Goal: Task Accomplishment & Management: Manage account settings

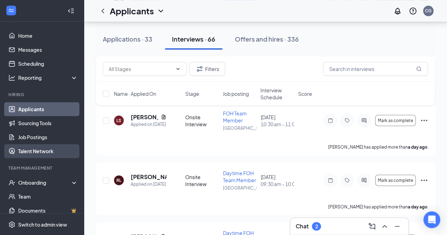
scroll to position [21, 0]
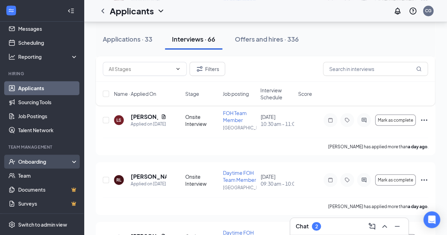
click at [39, 162] on div "Onboarding" at bounding box center [45, 161] width 54 height 7
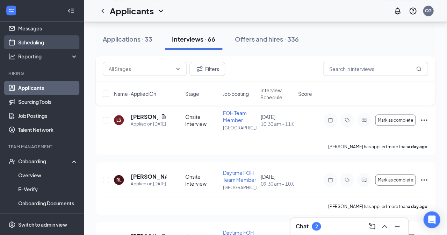
click at [42, 42] on link "Scheduling" at bounding box center [48, 42] width 60 height 14
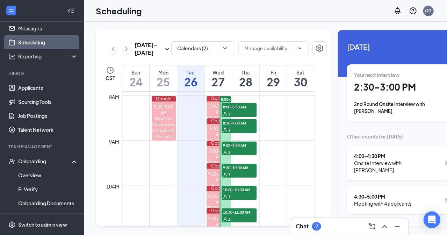
scroll to position [352, 0]
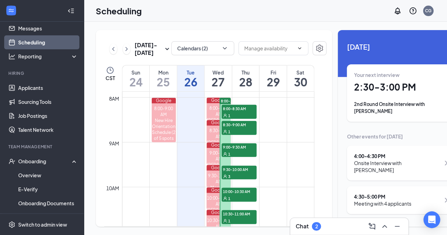
click at [228, 118] on span "1" at bounding box center [229, 115] width 2 height 5
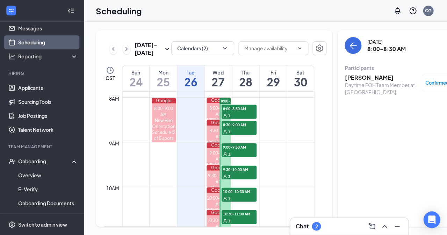
click at [231, 128] on span "8:30-9:00 AM" at bounding box center [239, 124] width 35 height 7
click at [234, 157] on div "1" at bounding box center [239, 153] width 35 height 7
click at [236, 179] on div "3" at bounding box center [239, 175] width 35 height 7
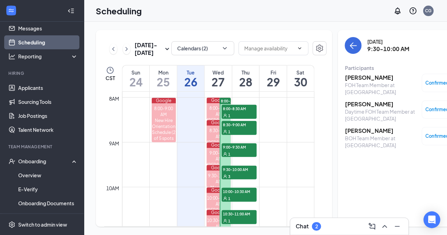
click at [236, 194] on span "10:00-10:30 AM" at bounding box center [239, 190] width 35 height 7
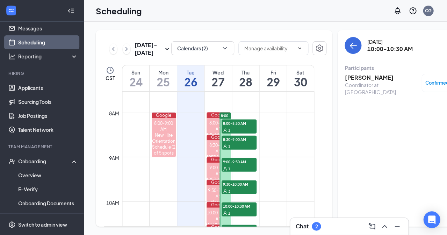
scroll to position [338, 0]
click at [256, 57] on div at bounding box center [273, 48] width 70 height 15
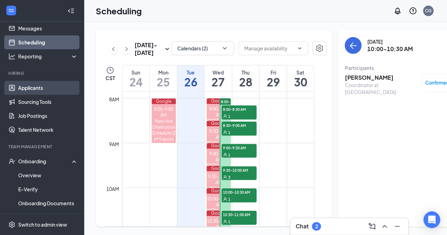
click at [42, 86] on link "Applicants" at bounding box center [48, 88] width 60 height 14
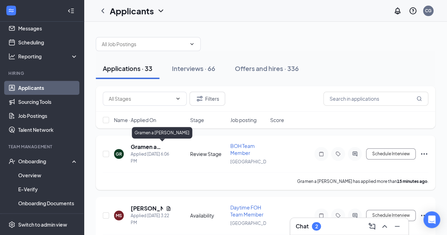
click at [143, 147] on h5 "Gramen a [PERSON_NAME]" at bounding box center [151, 147] width 41 height 8
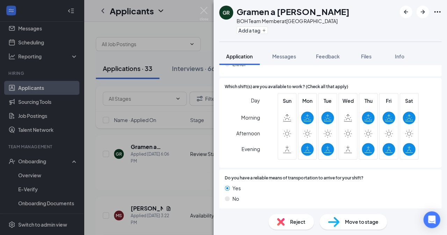
scroll to position [568, 0]
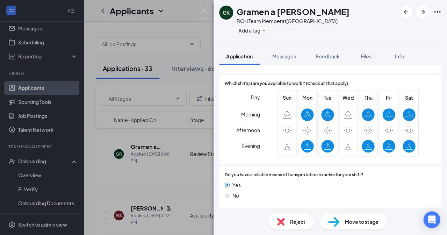
click at [343, 221] on div "Move to stage" at bounding box center [352, 221] width 67 height 15
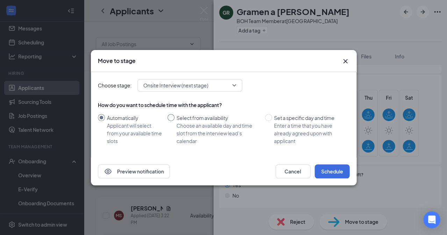
click at [172, 118] on span at bounding box center [170, 117] width 7 height 7
click at [172, 118] on input "Select from availability Choose an available day and time slot from the intervi…" at bounding box center [170, 117] width 7 height 7
radio input "true"
radio input "false"
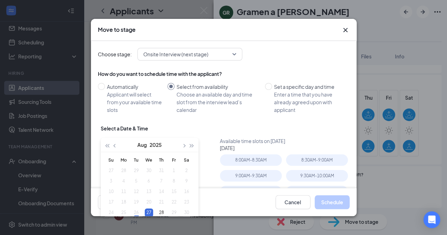
click at [147, 213] on div "27" at bounding box center [149, 212] width 8 height 8
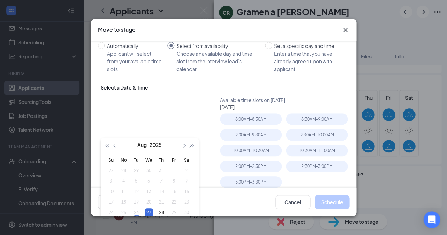
scroll to position [42, 0]
click at [273, 166] on div "2:00PM - 2:30PM" at bounding box center [251, 165] width 62 height 12
click at [330, 202] on button "Schedule" at bounding box center [332, 202] width 35 height 14
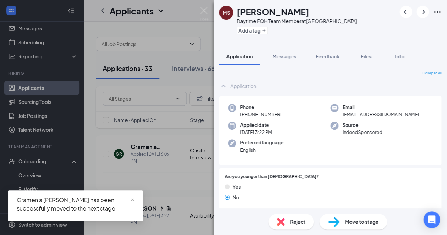
click at [185, 170] on div "[PERSON_NAME] Daytime FOH Team Member at [GEOGRAPHIC_DATA] Add a tag Applicatio…" at bounding box center [223, 117] width 447 height 235
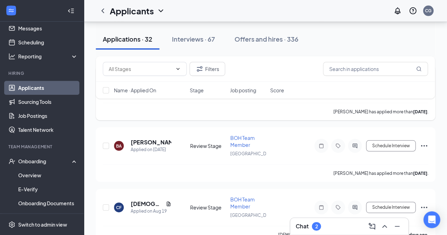
scroll to position [502, 0]
